Goal: Task Accomplishment & Management: Manage account settings

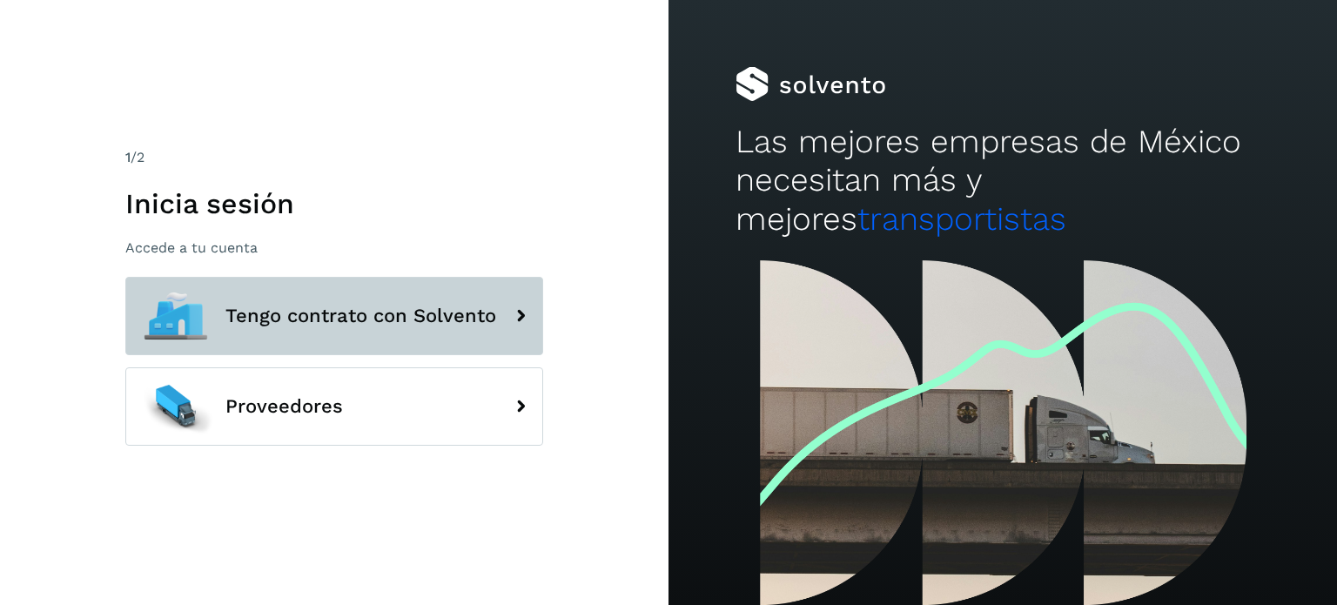
click at [432, 312] on span "Tengo contrato con Solvento" at bounding box center [360, 316] width 271 height 21
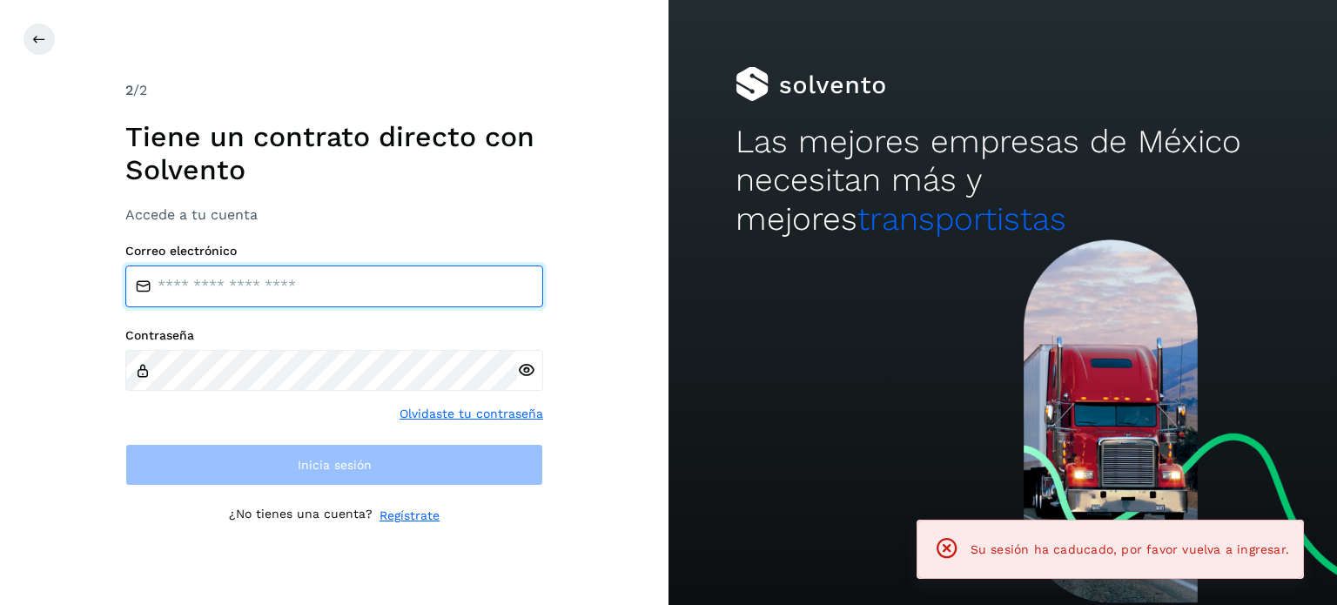
type input "**********"
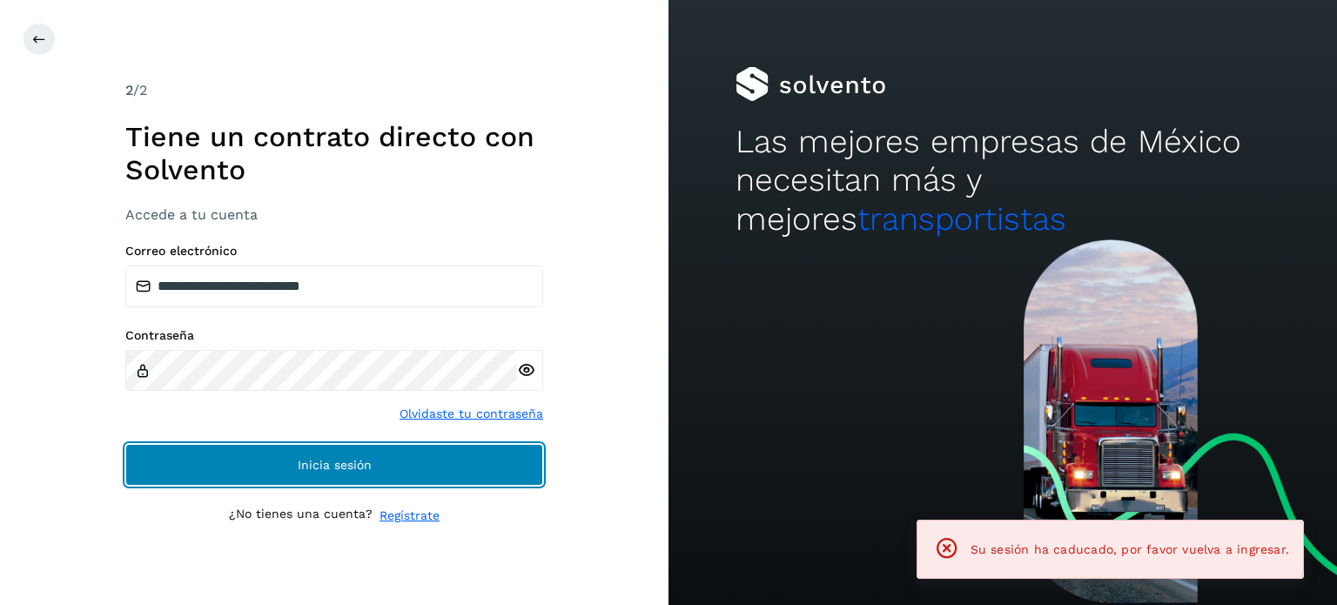
click at [279, 455] on button "Inicia sesión" at bounding box center [334, 465] width 418 height 42
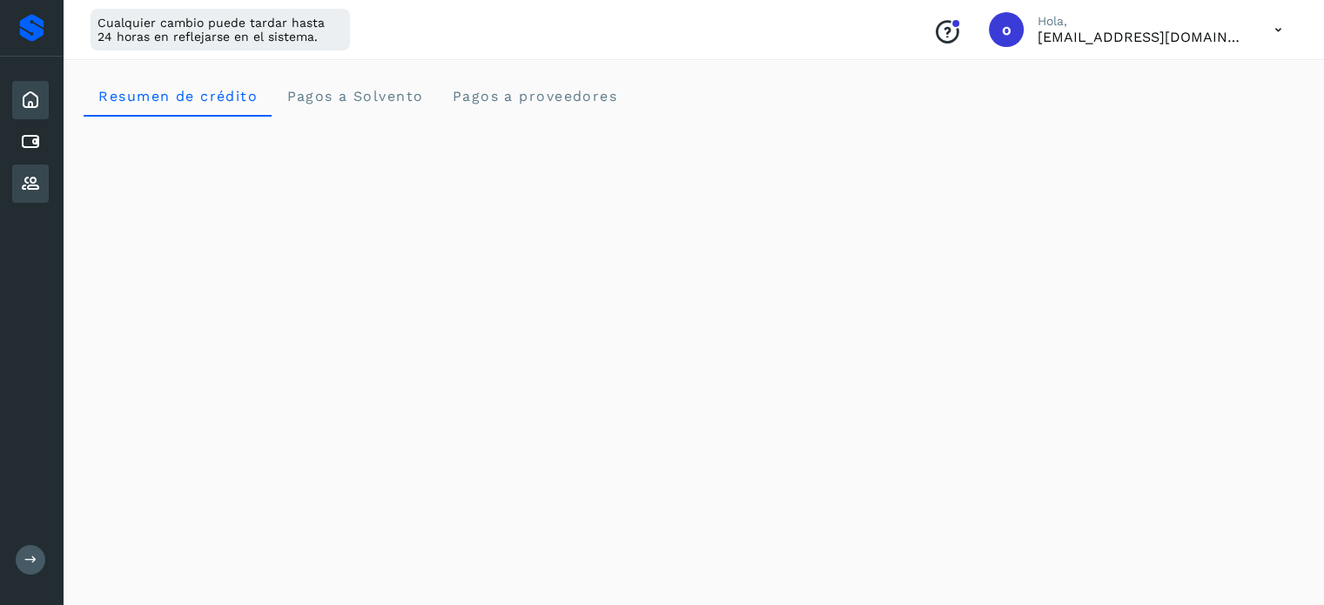
click at [27, 180] on icon at bounding box center [30, 183] width 21 height 21
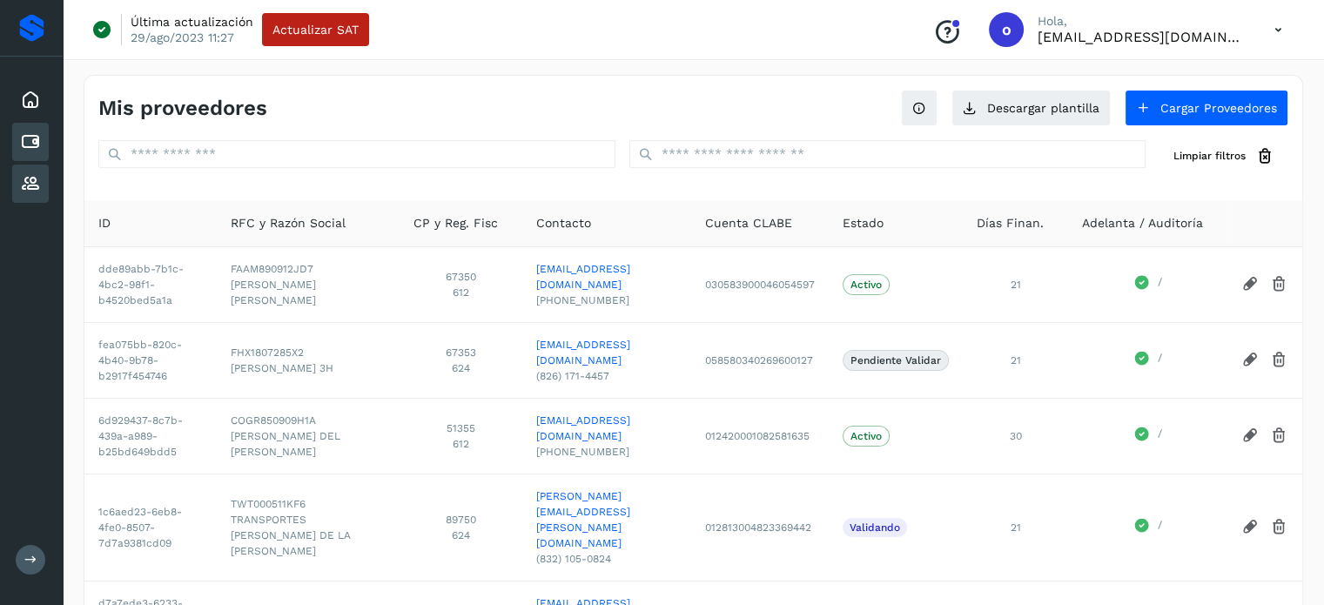
click at [28, 138] on icon at bounding box center [30, 141] width 21 height 21
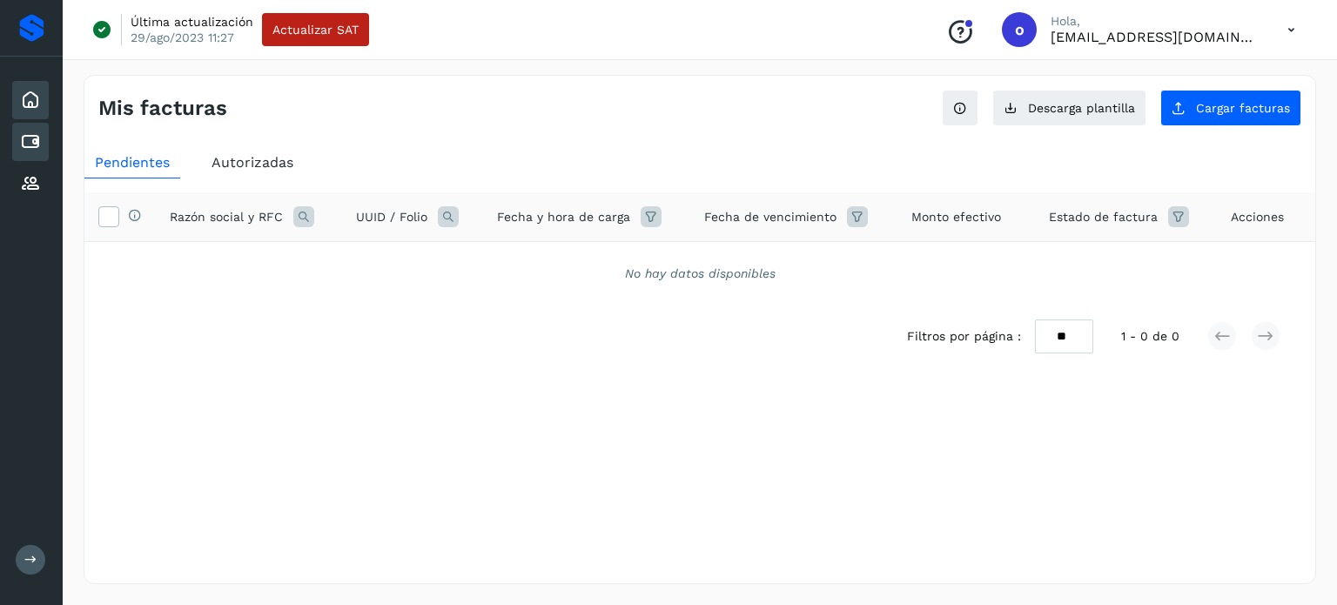
click at [14, 92] on div "Inicio" at bounding box center [30, 100] width 37 height 38
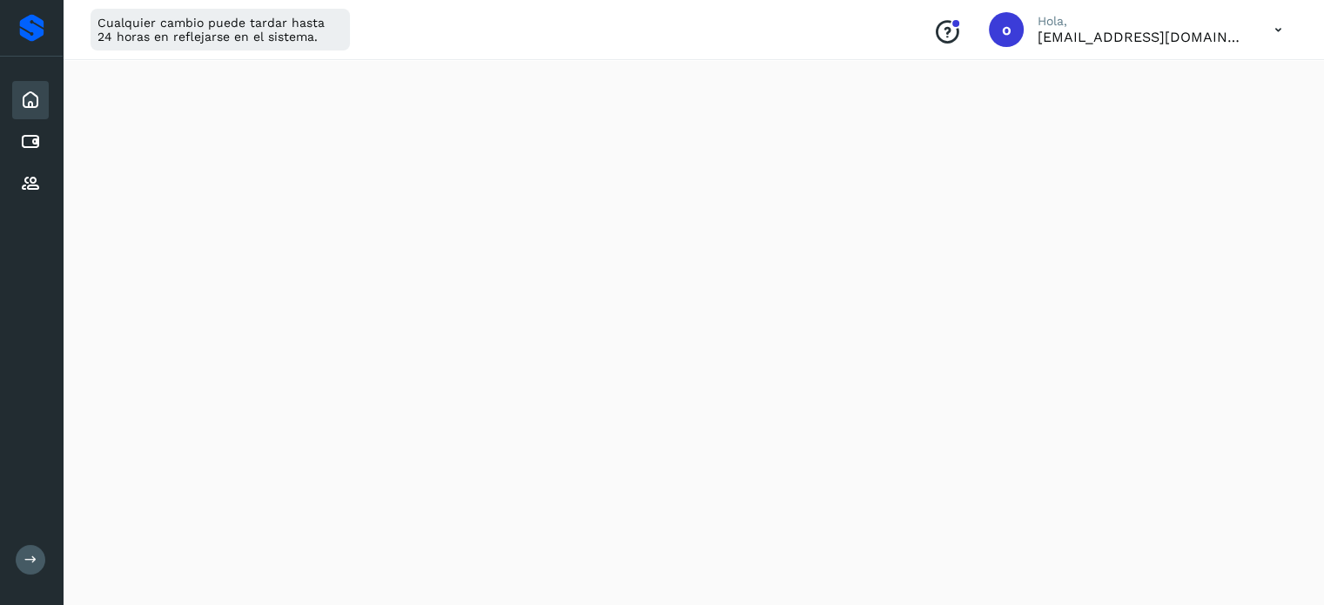
scroll to position [1044, 0]
